Goal: Navigation & Orientation: Go to known website

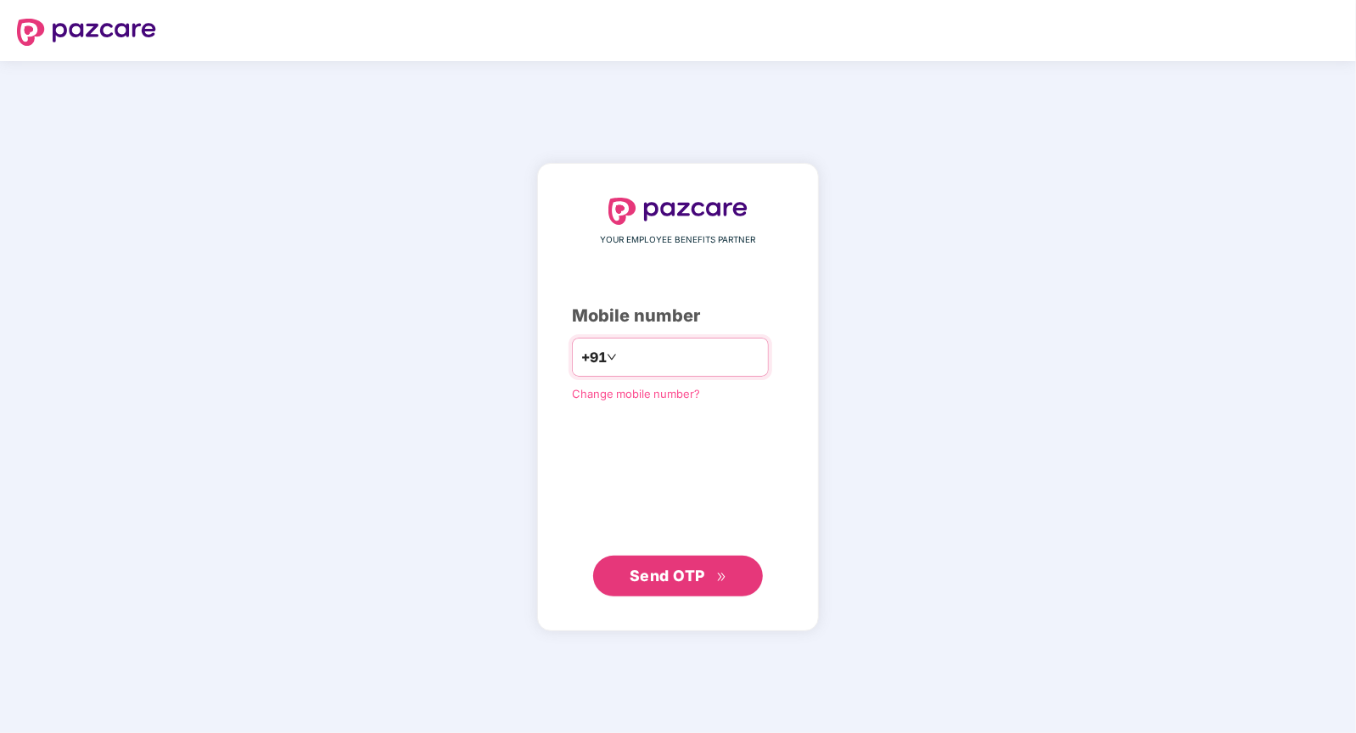
click at [641, 356] on input "number" at bounding box center [689, 357] width 139 height 27
drag, startPoint x: 620, startPoint y: 394, endPoint x: 648, endPoint y: 356, distance: 47.9
click at [648, 356] on input "number" at bounding box center [689, 357] width 139 height 27
type input "**********"
click at [682, 575] on span "Send OTP" at bounding box center [668, 575] width 76 height 18
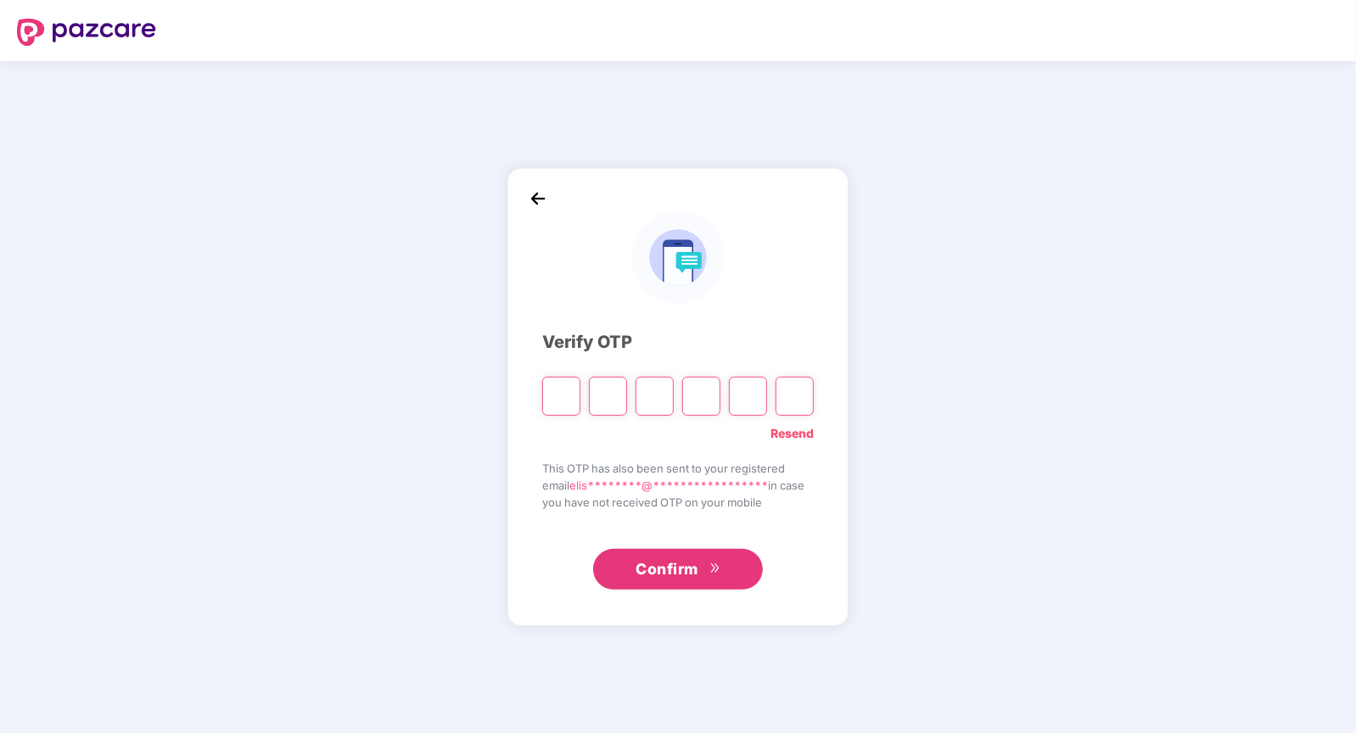
type input "*"
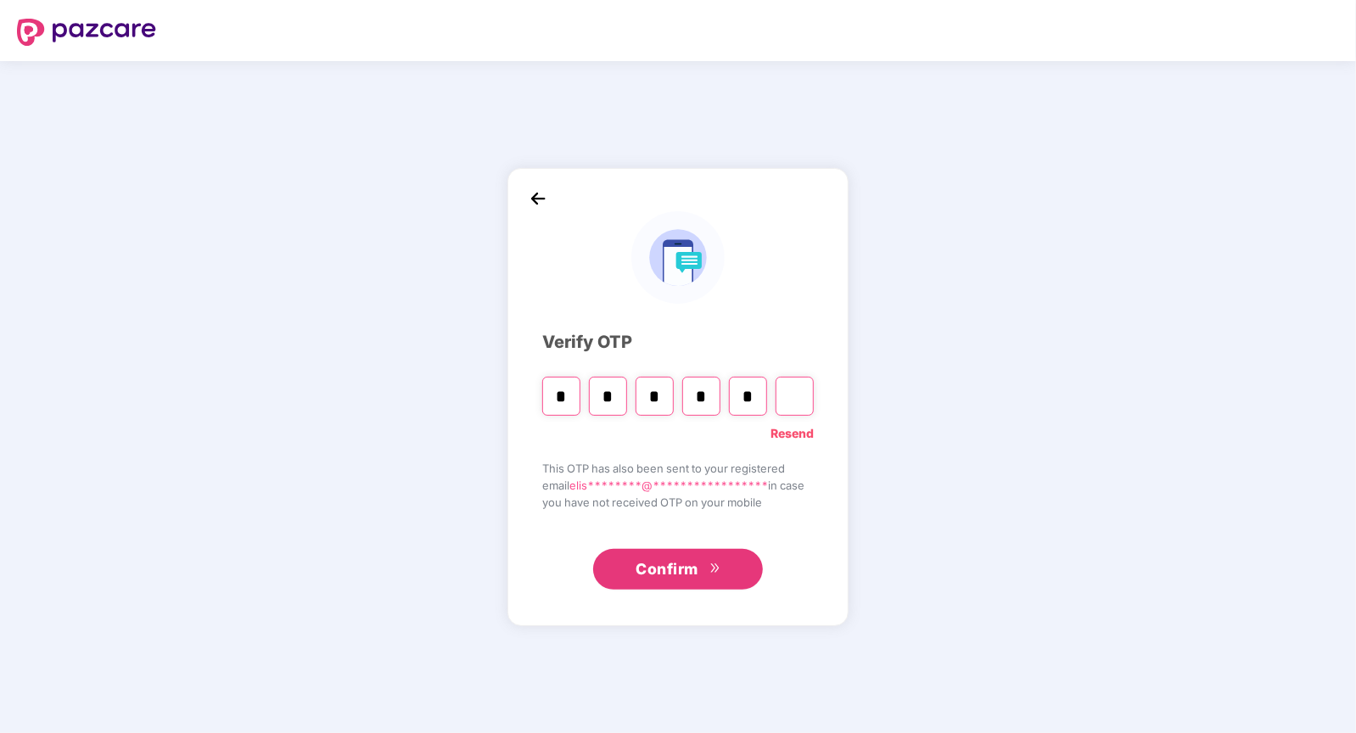
type input "*"
